Goal: Transaction & Acquisition: Purchase product/service

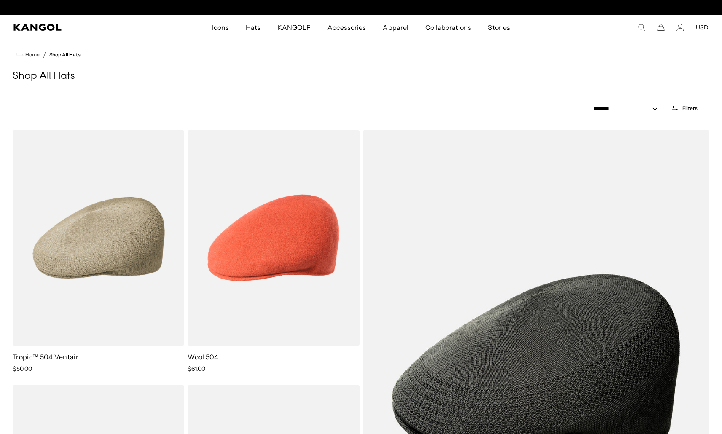
scroll to position [0, 174]
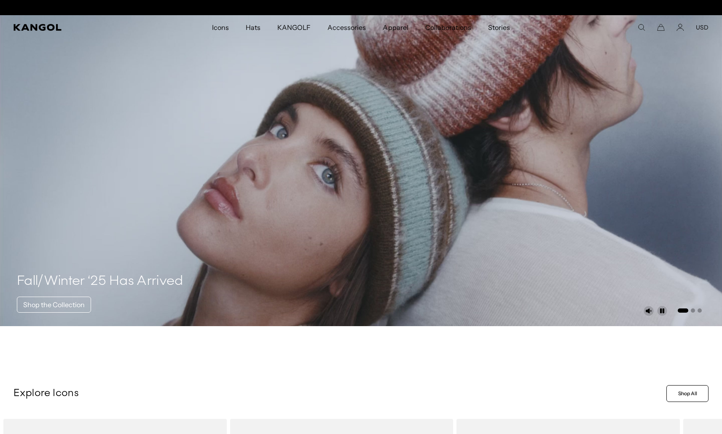
scroll to position [0, 174]
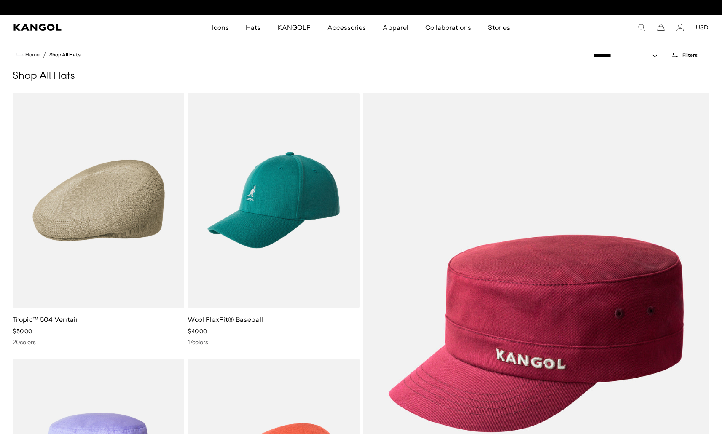
scroll to position [0, 174]
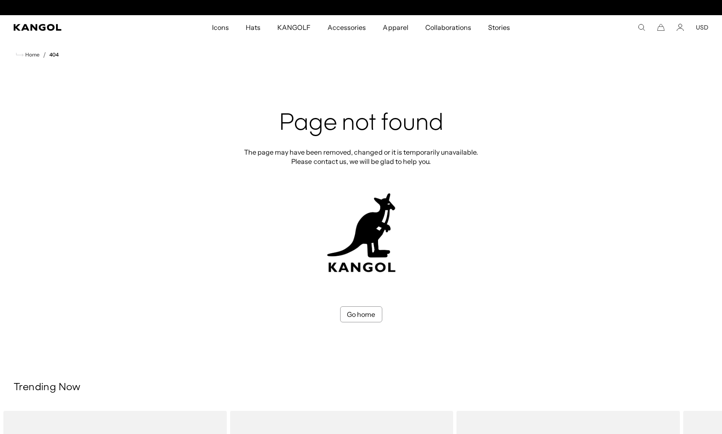
scroll to position [0, 174]
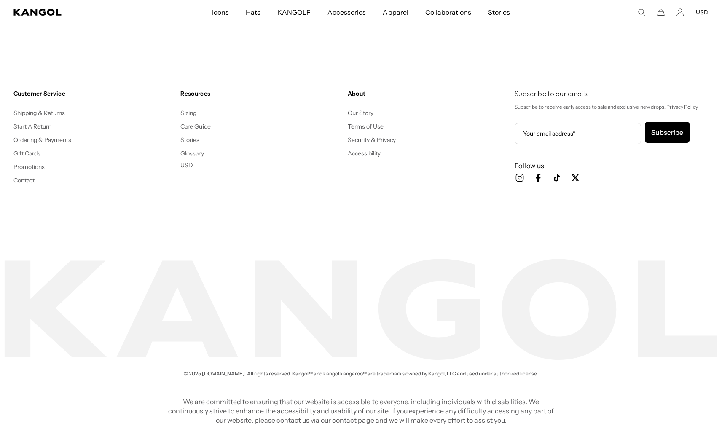
scroll to position [0, 174]
